Goal: Information Seeking & Learning: Check status

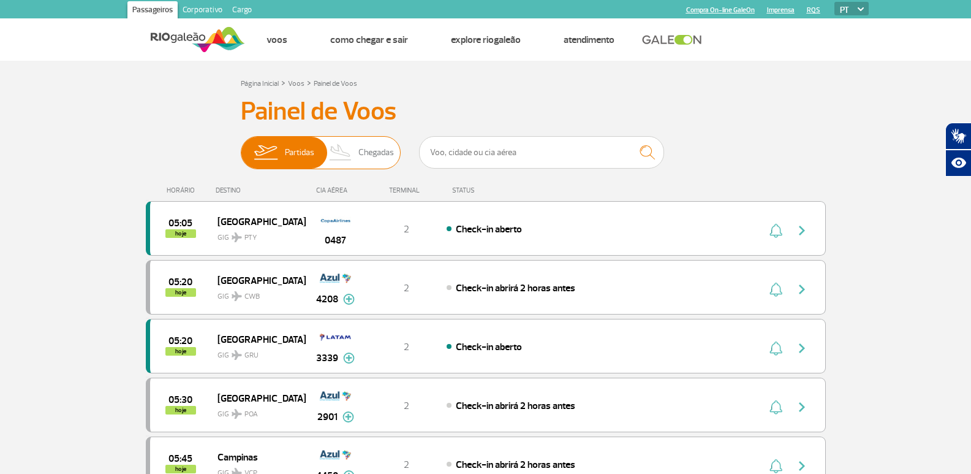
click at [356, 146] on img at bounding box center [341, 153] width 36 height 32
click at [241, 146] on input "Partidas Chegadas" at bounding box center [241, 146] width 0 height 0
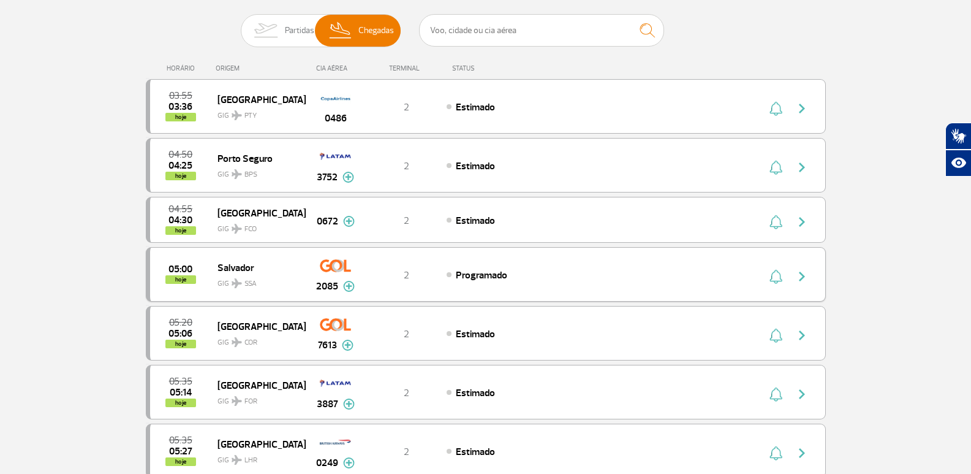
scroll to position [123, 0]
click at [281, 21] on img at bounding box center [265, 30] width 39 height 32
click at [241, 24] on input "Partidas Chegadas" at bounding box center [241, 24] width 0 height 0
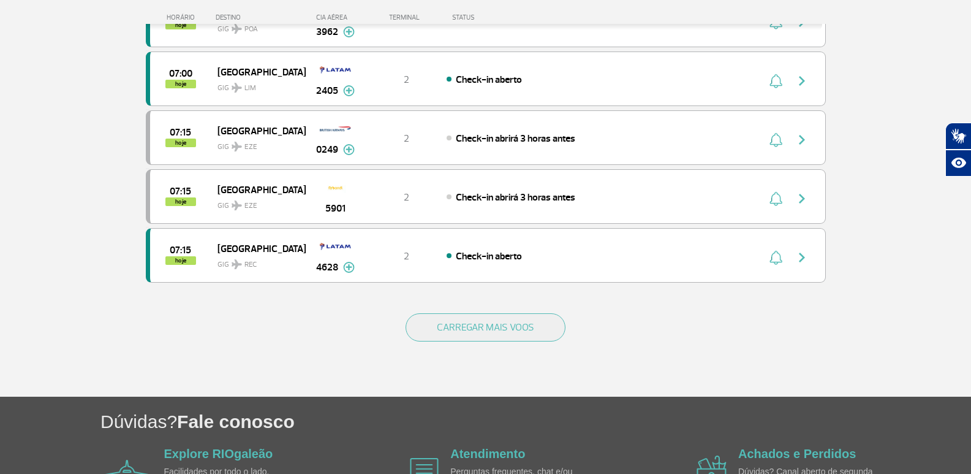
scroll to position [1103, 0]
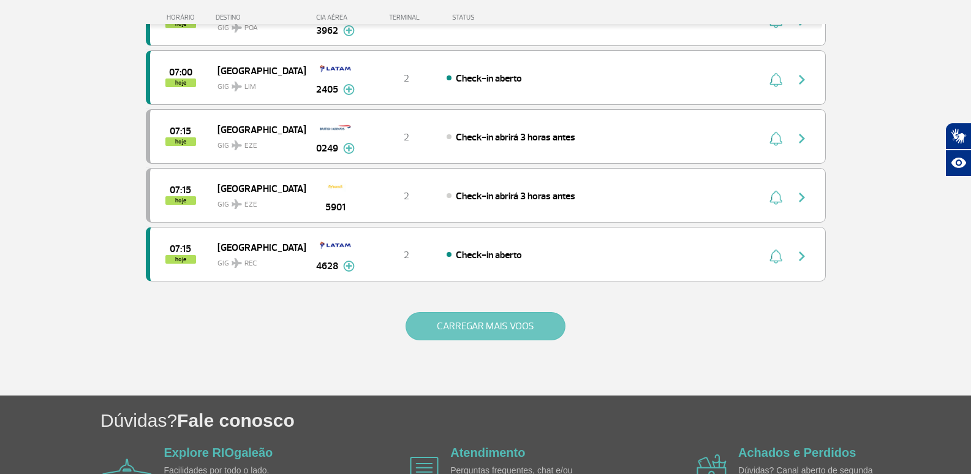
click at [485, 336] on button "CARREGAR MAIS VOOS" at bounding box center [486, 326] width 160 height 28
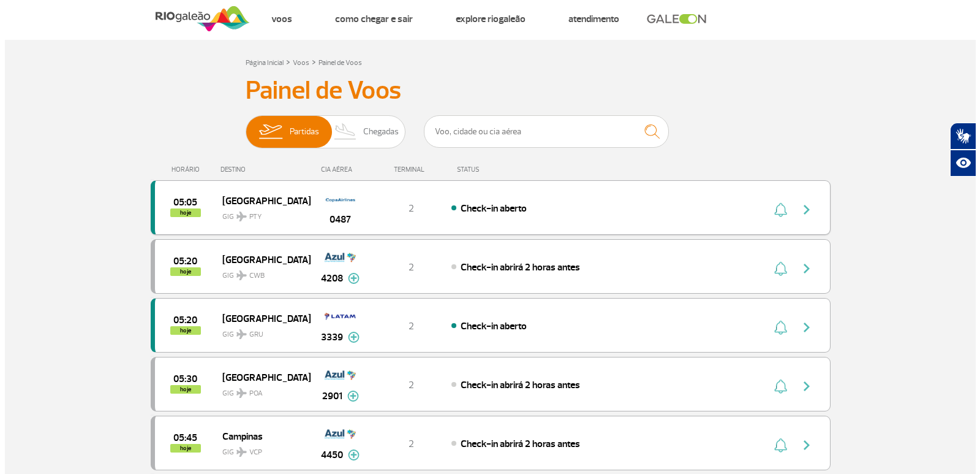
scroll to position [0, 0]
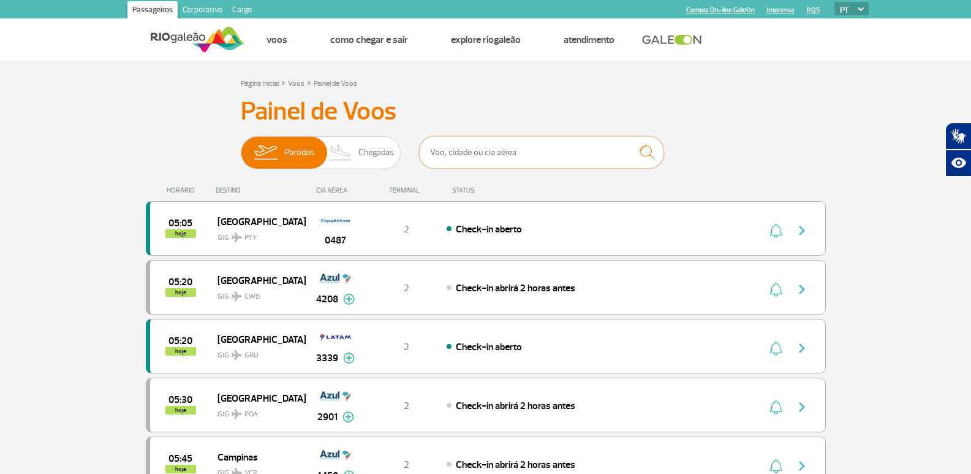
click at [493, 155] on input "text" at bounding box center [541, 152] width 245 height 32
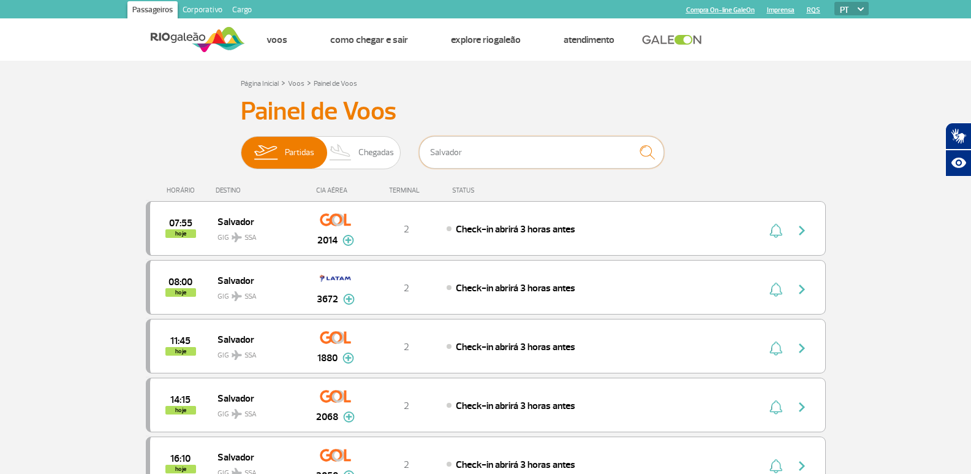
drag, startPoint x: 495, startPoint y: 150, endPoint x: 317, endPoint y: 133, distance: 178.5
click at [322, 134] on div "Painel [PERSON_NAME] Partidas Chegadas Salvador 07:55 hoje Salvador GIG SSA 201…" at bounding box center [486, 448] width 680 height 704
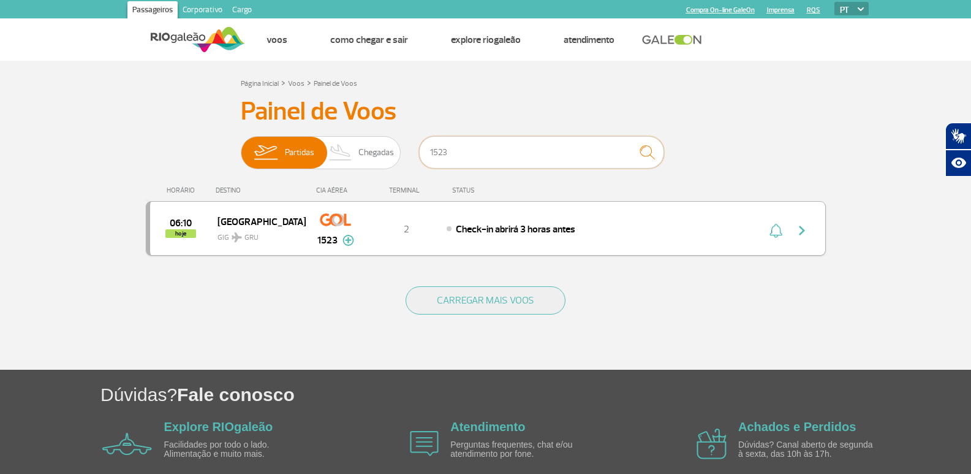
type input "1523"
click at [471, 233] on span "Check-in abrirá 3 horas antes" at bounding box center [515, 229] width 119 height 12
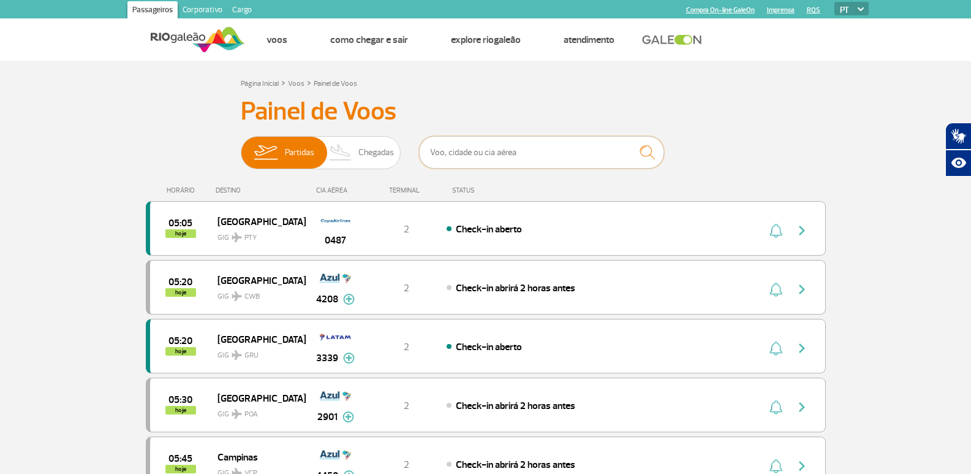
click at [515, 153] on input "text" at bounding box center [541, 152] width 245 height 32
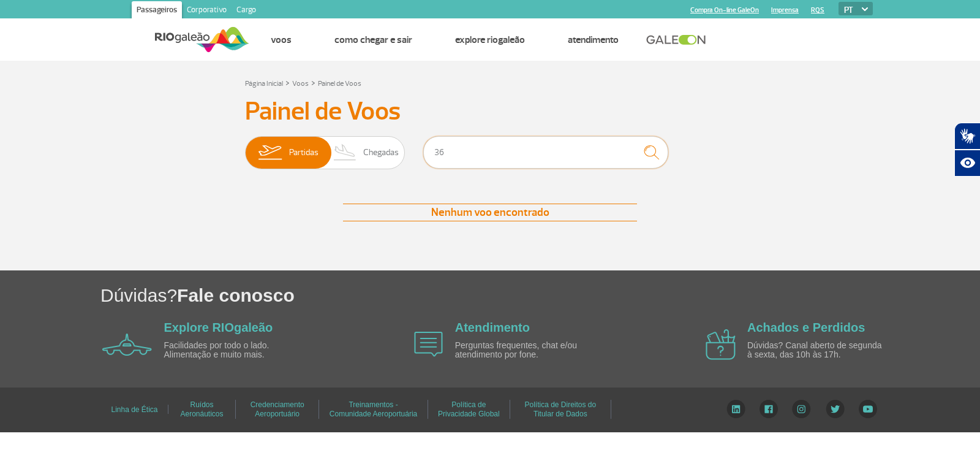
type input "3"
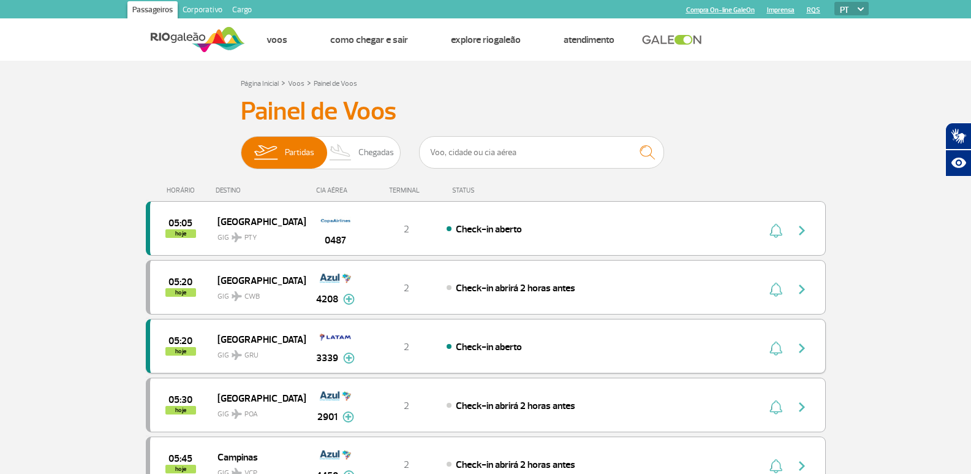
click at [301, 352] on div "São Paulo GIG GRU" at bounding box center [262, 346] width 88 height 30
